Goal: Information Seeking & Learning: Find specific fact

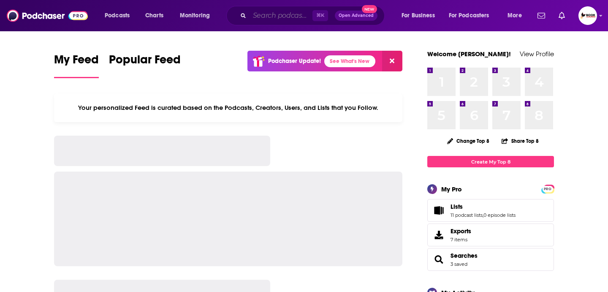
click at [258, 16] on input "Search podcasts, credits, & more..." at bounding box center [280, 16] width 63 height 14
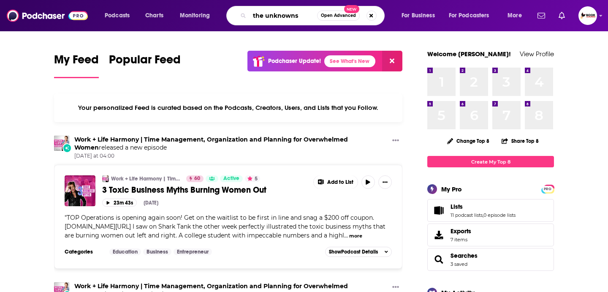
type input "the unknowns"
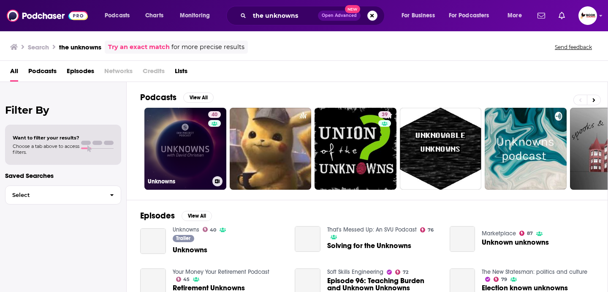
click at [195, 150] on link "40 Unknowns" at bounding box center [185, 149] width 82 height 82
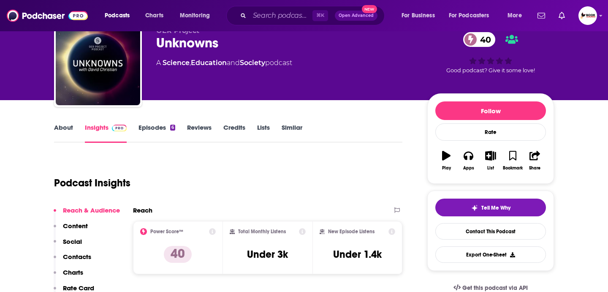
scroll to position [46, 0]
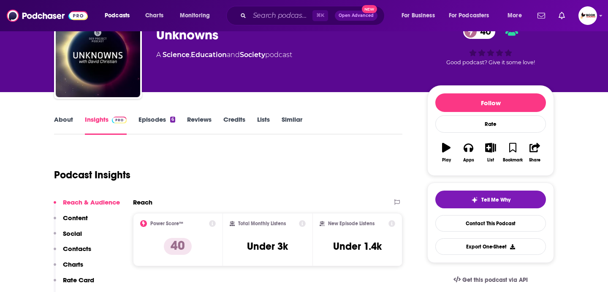
click at [65, 122] on link "About" at bounding box center [63, 124] width 19 height 19
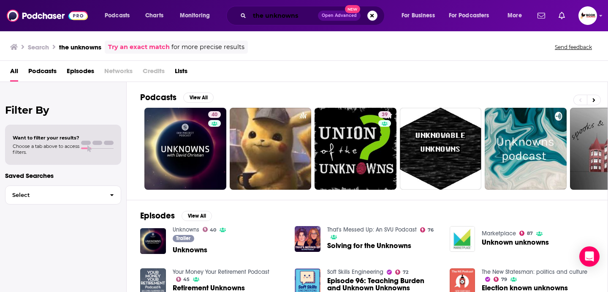
click at [298, 17] on input "the unknowns" at bounding box center [283, 16] width 68 height 14
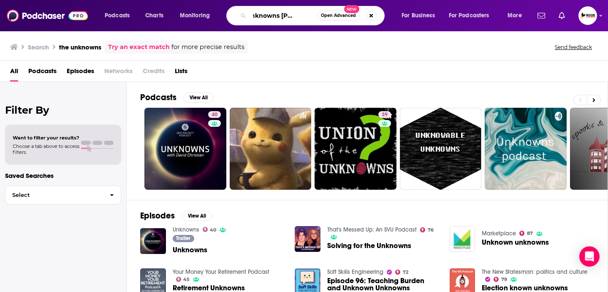
scroll to position [0, 27]
type input "the unknowns [PERSON_NAME]"
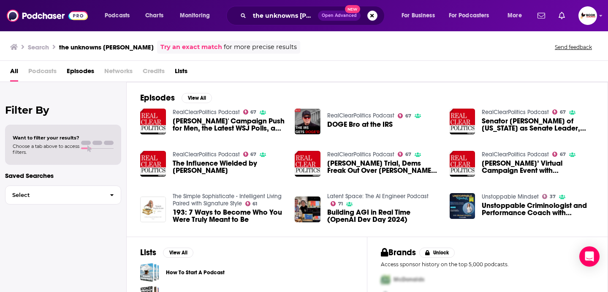
scroll to position [43, 0]
